Goal: Task Accomplishment & Management: Use online tool/utility

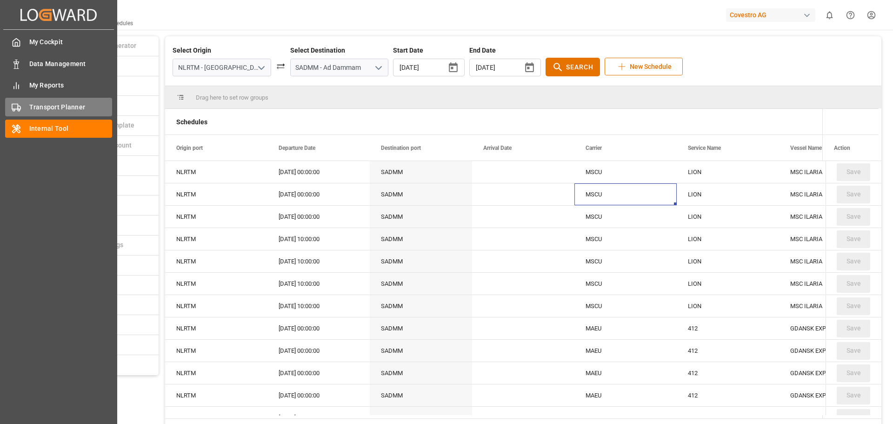
click at [49, 102] on span "Transport Planner" at bounding box center [70, 107] width 83 height 10
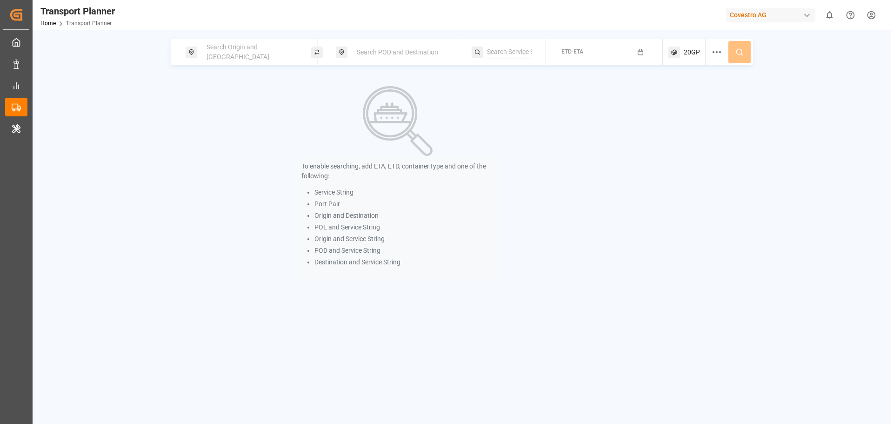
click at [219, 55] on span "Search Origin and [GEOGRAPHIC_DATA]" at bounding box center [237, 51] width 63 height 17
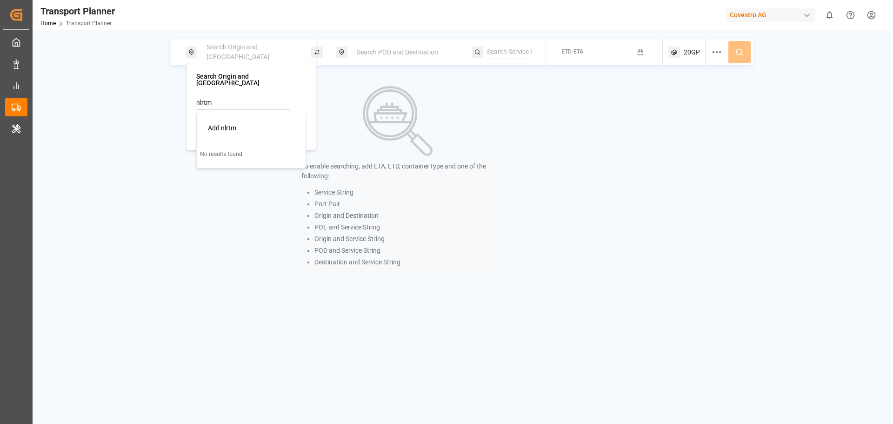
drag, startPoint x: 236, startPoint y: 96, endPoint x: 173, endPoint y: 96, distance: 62.8
click at [174, 96] on body "Created by potrace 1.15, written by [PERSON_NAME] [DATE]-[DATE] Created by potr…" at bounding box center [446, 212] width 893 height 424
click at [241, 123] on div "NWC / EU" at bounding box center [253, 128] width 90 height 10
type input "NWC / EU"
click at [372, 62] on div "Search POD and Destination" at bounding box center [399, 52] width 126 height 26
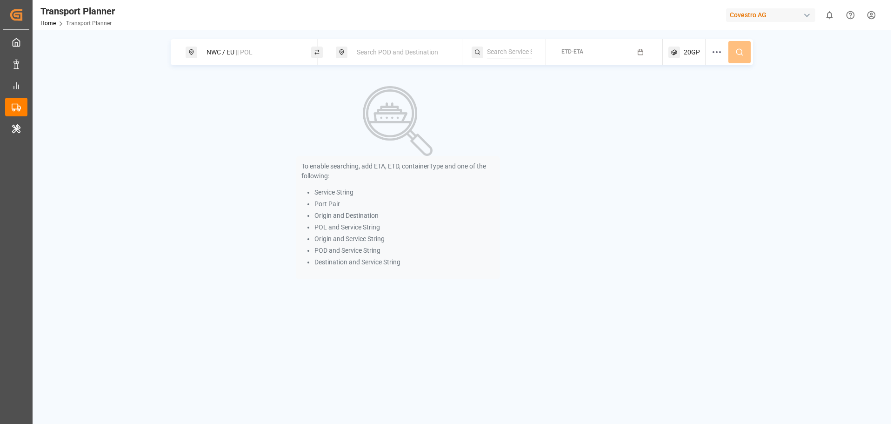
click at [381, 59] on div "Search POD and Destination" at bounding box center [401, 52] width 100 height 17
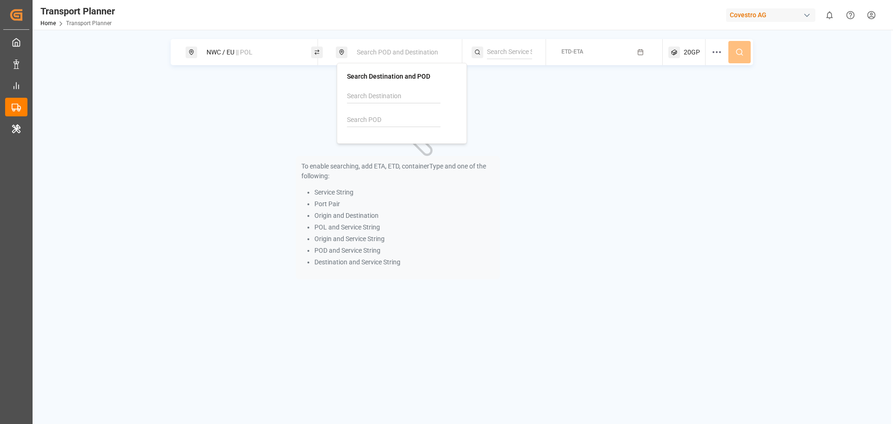
click at [380, 120] on input at bounding box center [393, 120] width 93 height 14
click at [376, 144] on b "PHMNN" at bounding box center [383, 144] width 24 height 7
type input "PHMNN"
click at [507, 62] on div at bounding box center [508, 52] width 74 height 26
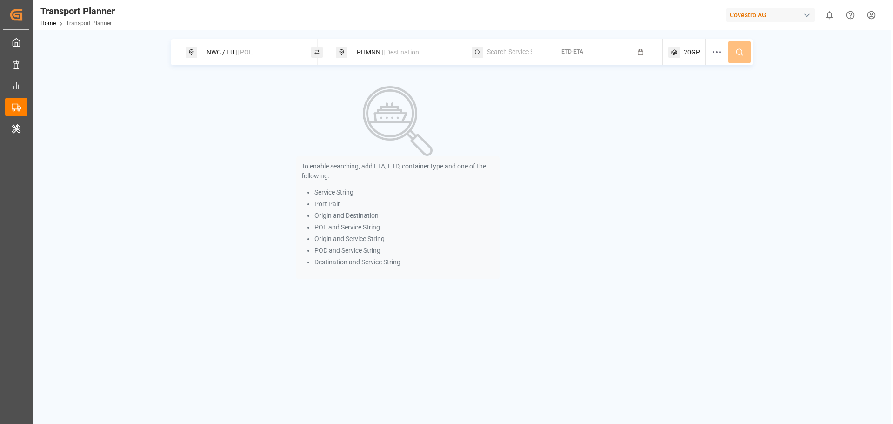
click at [581, 56] on div "ETD-ETA" at bounding box center [572, 52] width 22 height 8
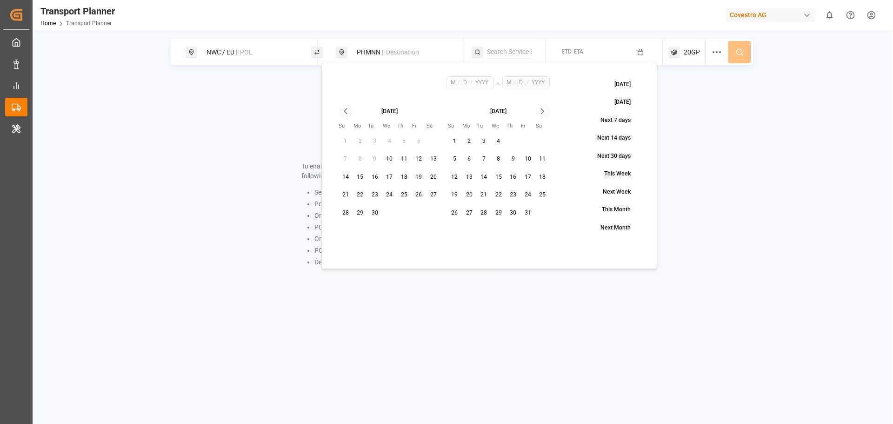
click at [404, 162] on button "11" at bounding box center [404, 159] width 15 height 15
type input "9"
type input "11"
type input "2025"
click at [548, 111] on button "Go to next month" at bounding box center [543, 112] width 12 height 12
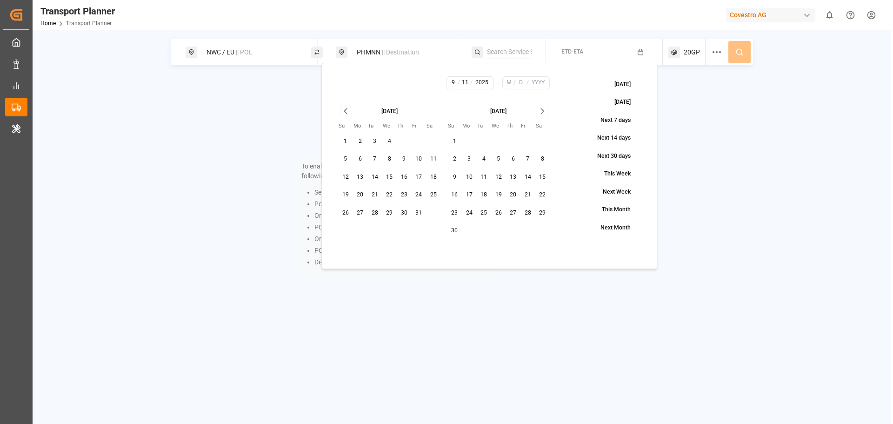
click at [548, 111] on button "Go to next month" at bounding box center [543, 112] width 12 height 12
drag, startPoint x: 493, startPoint y: 196, endPoint x: 505, endPoint y: 188, distance: 14.4
click at [493, 196] on button "24" at bounding box center [498, 194] width 15 height 15
type input "12"
type input "24"
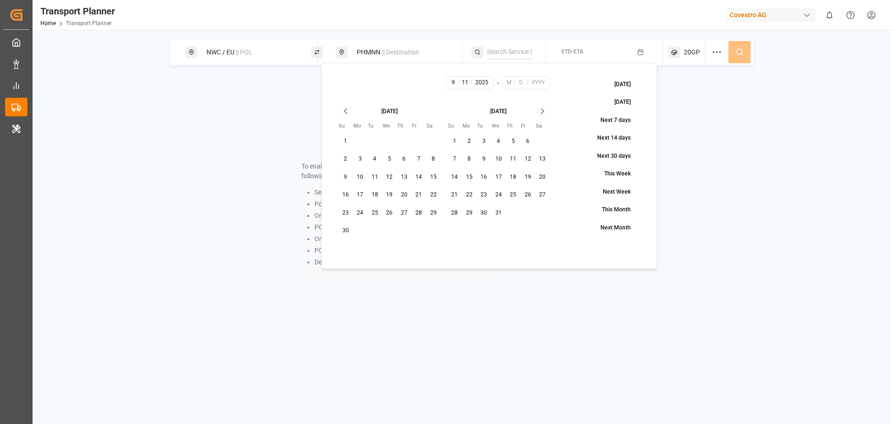
type input "2025"
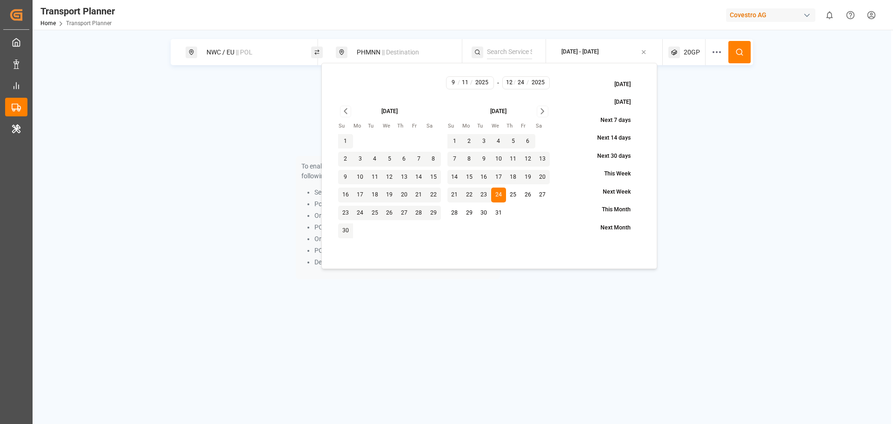
click at [744, 49] on button at bounding box center [739, 52] width 22 height 22
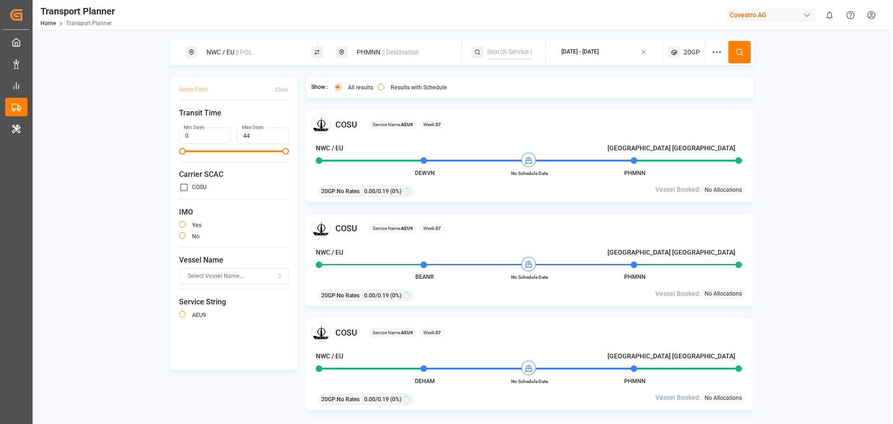
click at [382, 58] on div "PHMNN || Destination" at bounding box center [401, 52] width 100 height 17
click at [444, 123] on icon at bounding box center [443, 120] width 7 height 7
click at [386, 99] on input at bounding box center [393, 96] width 93 height 14
click at [382, 126] on div "[GEOGRAPHIC_DATA] [GEOGRAPHIC_DATA]" at bounding box center [403, 127] width 90 height 20
type input "[GEOGRAPHIC_DATA] [GEOGRAPHIC_DATA]"
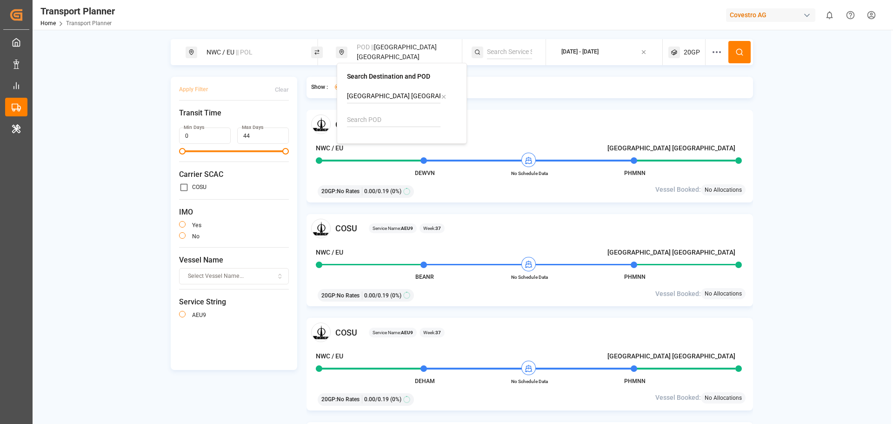
click at [731, 53] on button at bounding box center [739, 52] width 22 height 22
click at [237, 53] on span "|| POL" at bounding box center [244, 51] width 17 height 7
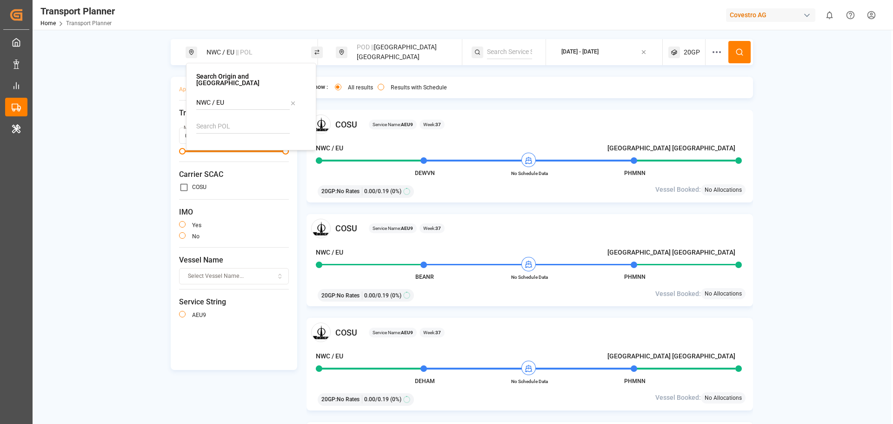
click at [292, 100] on icon at bounding box center [293, 103] width 7 height 7
click at [238, 123] on input at bounding box center [242, 126] width 93 height 14
click at [242, 143] on li "NLRTM [GEOGRAPHIC_DATA]" at bounding box center [252, 156] width 105 height 27
click at [241, 149] on span "NLRTM" at bounding box center [231, 152] width 22 height 10
type input "NLRTM"
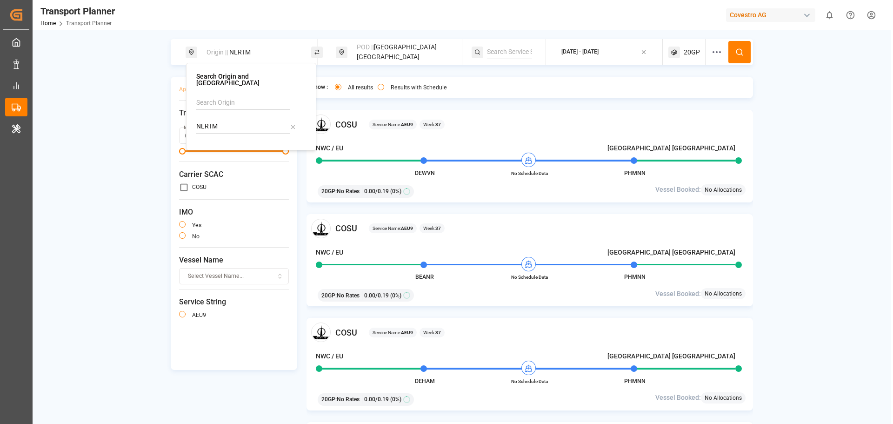
click at [736, 55] on icon at bounding box center [739, 52] width 8 height 8
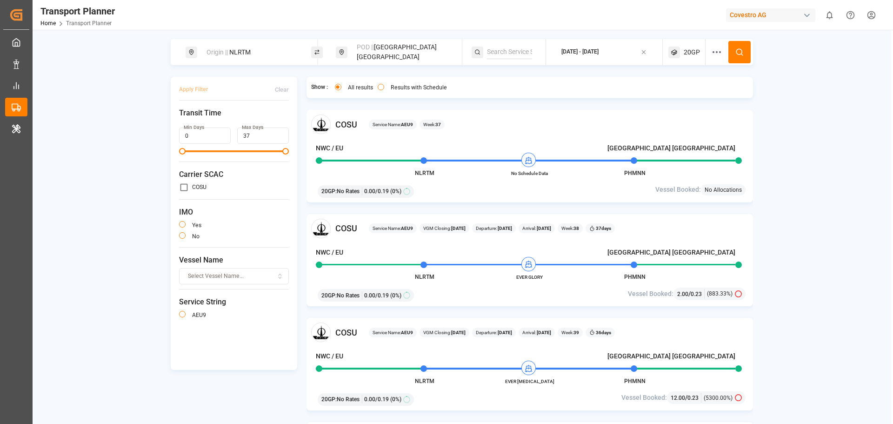
click at [598, 51] on div "[DATE] - [DATE]" at bounding box center [579, 52] width 37 height 8
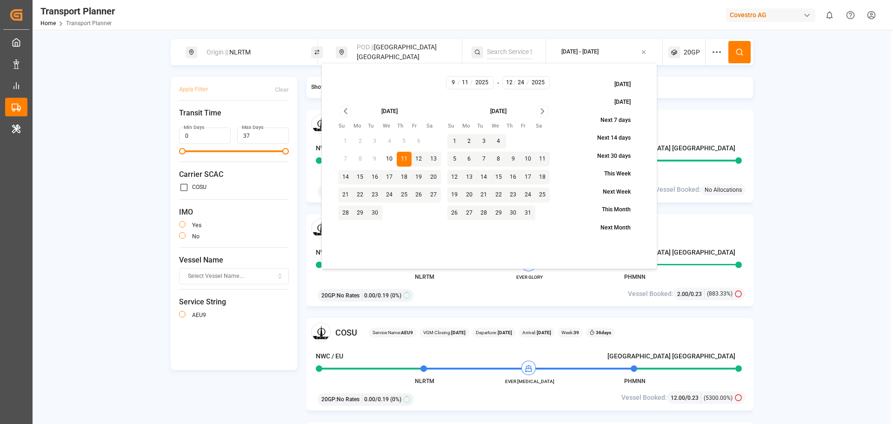
click at [388, 158] on button "10" at bounding box center [389, 159] width 15 height 15
type input "10"
click at [538, 113] on icon "Go to next month" at bounding box center [542, 111] width 11 height 11
click at [496, 209] on button "31" at bounding box center [498, 213] width 15 height 15
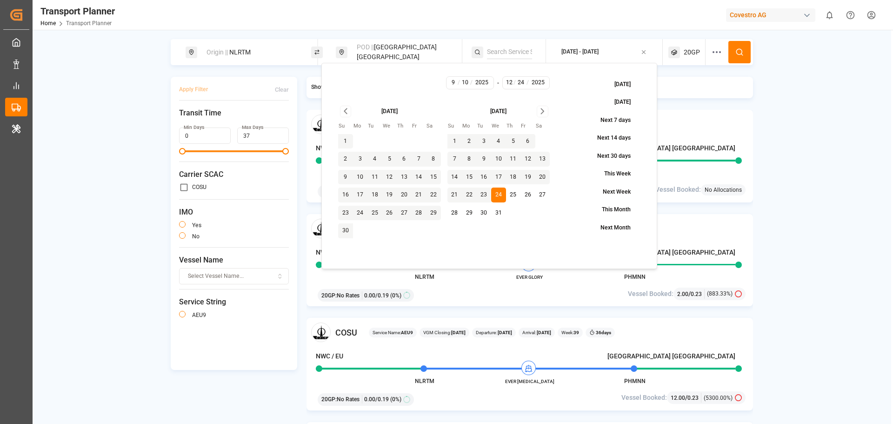
type input "31"
click at [733, 49] on button at bounding box center [739, 52] width 22 height 22
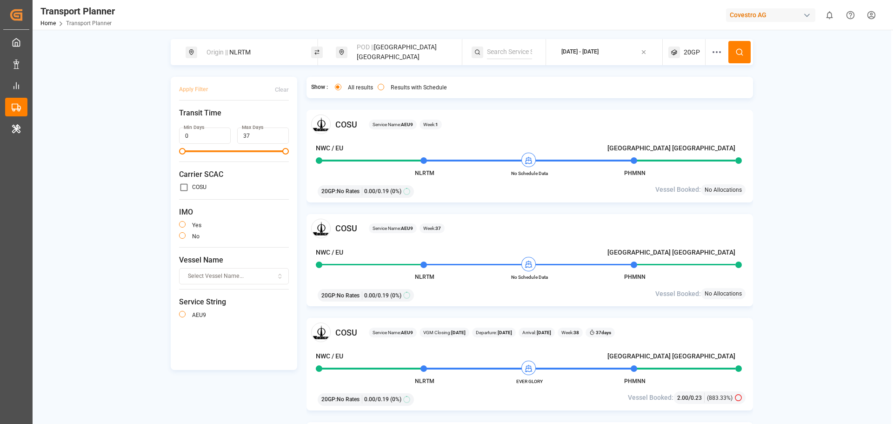
click at [688, 52] on span "20GP" at bounding box center [691, 52] width 16 height 10
click at [701, 97] on icon "button" at bounding box center [703, 96] width 7 height 7
click at [701, 97] on span "Select Container Type..." at bounding box center [678, 97] width 60 height 8
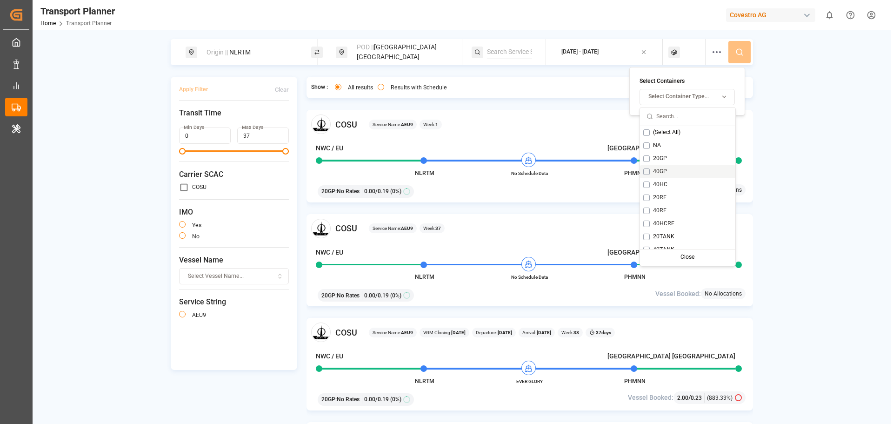
click at [645, 172] on button "Suggestions" at bounding box center [646, 171] width 7 height 7
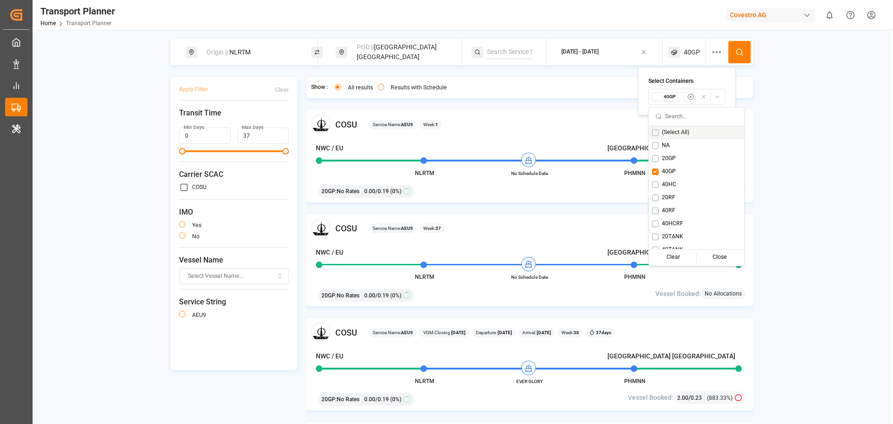
click at [740, 55] on icon at bounding box center [739, 52] width 8 height 8
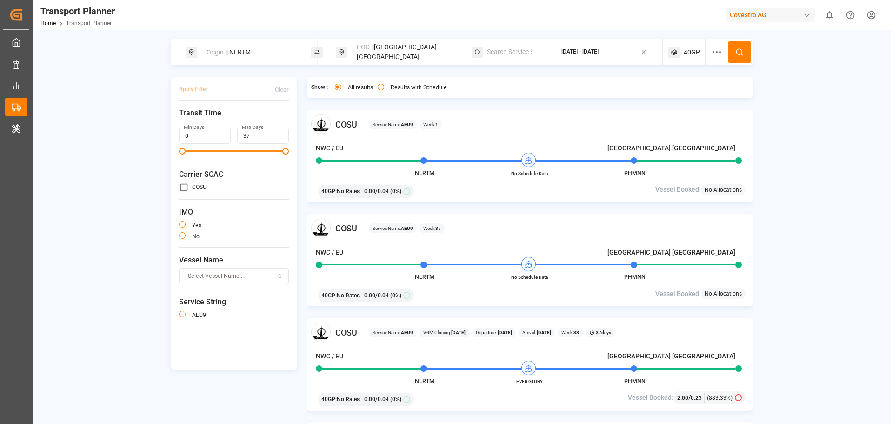
click at [259, 53] on div "Origin || NLRTM" at bounding box center [251, 52] width 100 height 17
drag, startPoint x: 184, startPoint y: 122, endPoint x: 179, endPoint y: 122, distance: 5.1
click at [179, 122] on body "Created by potrace 1.15, written by [PERSON_NAME] [DATE]-[DATE] Created by potr…" at bounding box center [446, 212] width 893 height 424
type input "N"
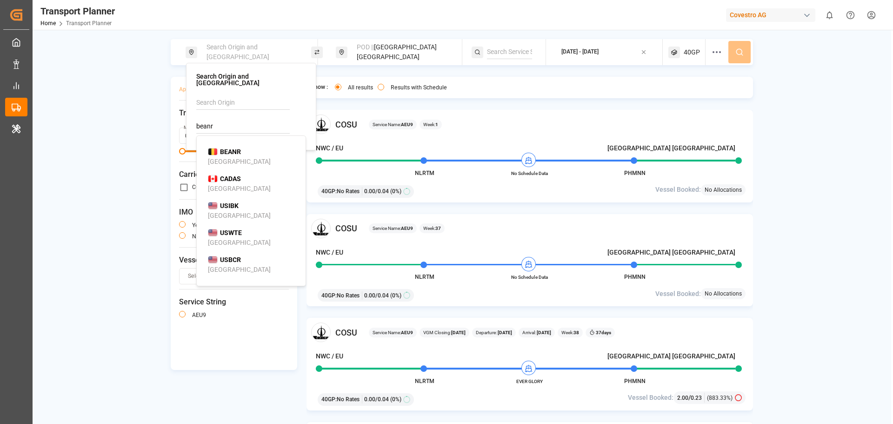
click at [231, 148] on b "BEANR" at bounding box center [230, 151] width 21 height 7
type input "BEANR"
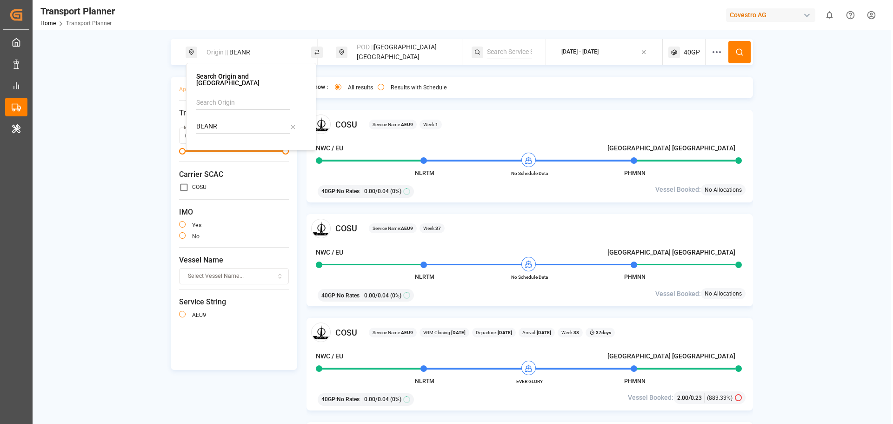
click at [743, 48] on icon at bounding box center [739, 52] width 8 height 8
